Goal: Check status

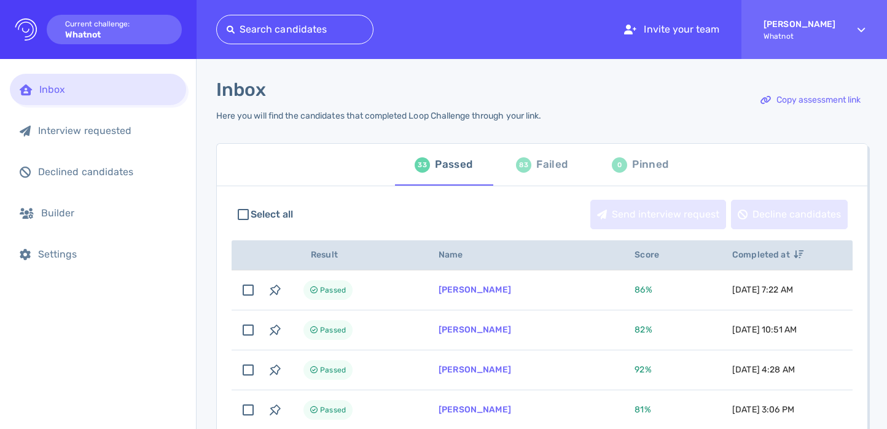
click at [545, 170] on div "Failed" at bounding box center [551, 164] width 31 height 18
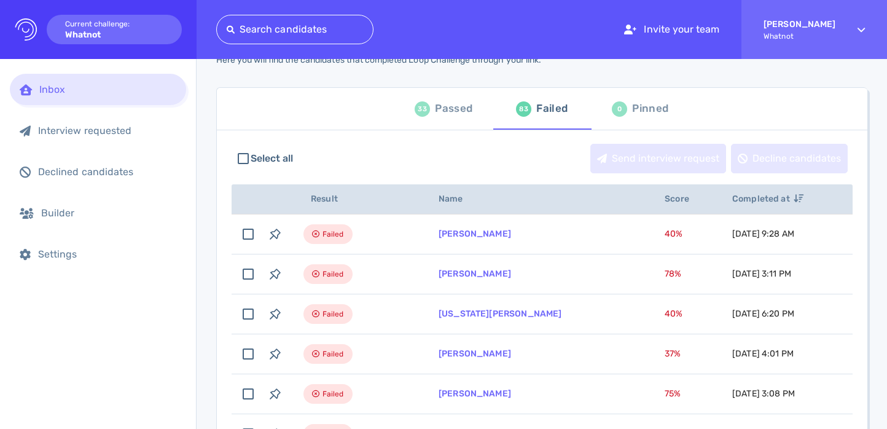
scroll to position [58, 0]
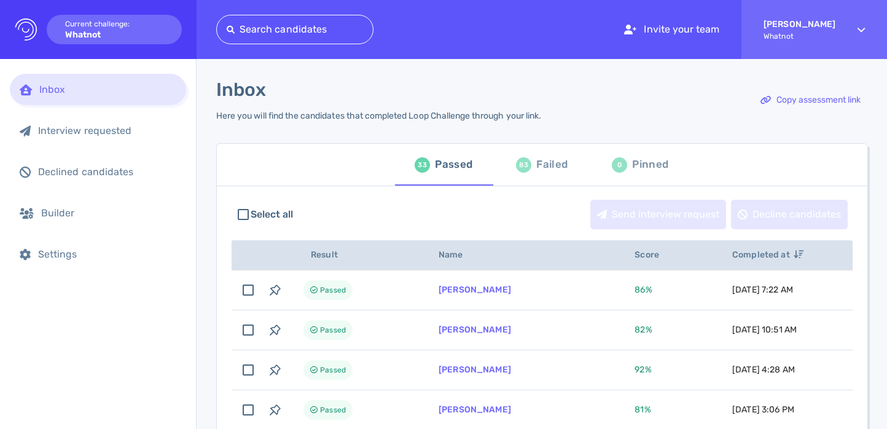
click at [536, 160] on div "Failed" at bounding box center [551, 164] width 31 height 18
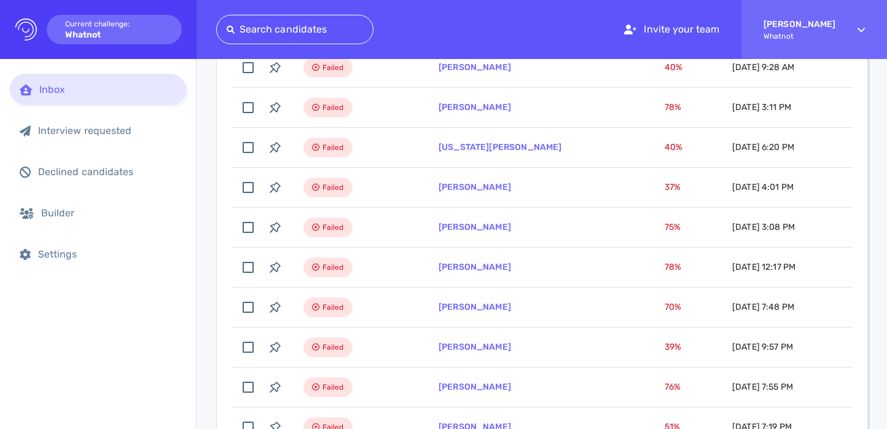
scroll to position [223, 0]
